Goal: Navigation & Orientation: Find specific page/section

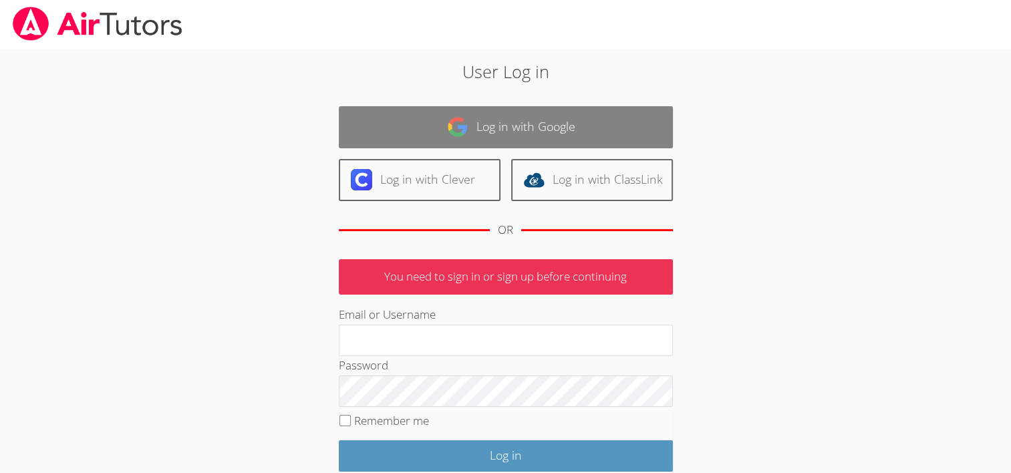
click at [484, 134] on link "Log in with Google" at bounding box center [506, 127] width 334 height 42
